Goal: Unclear: Browse casually

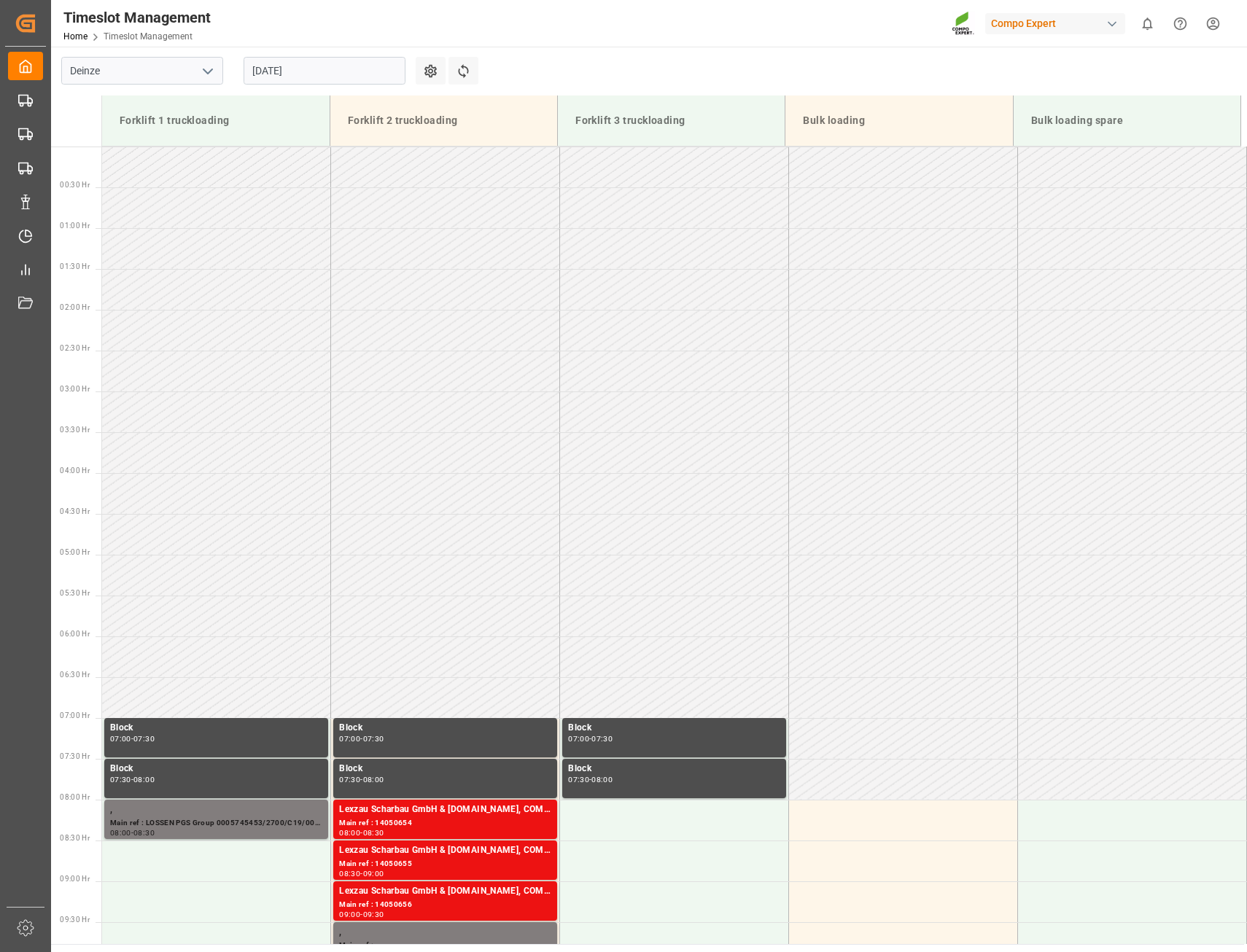
scroll to position [571, 0]
